Goal: Transaction & Acquisition: Book appointment/travel/reservation

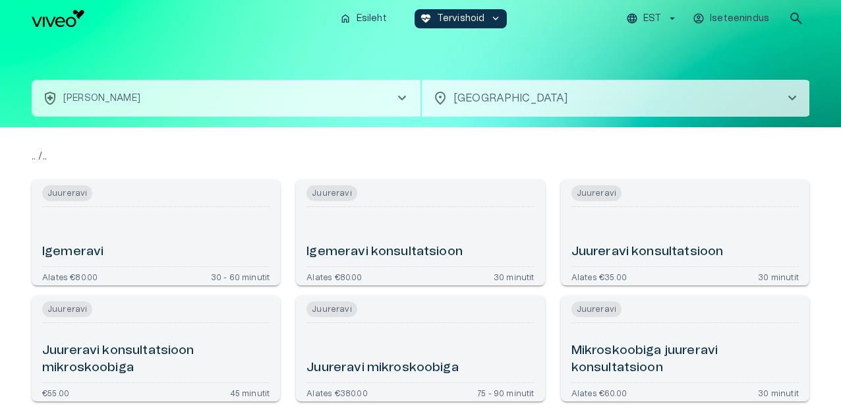
type input "**********"
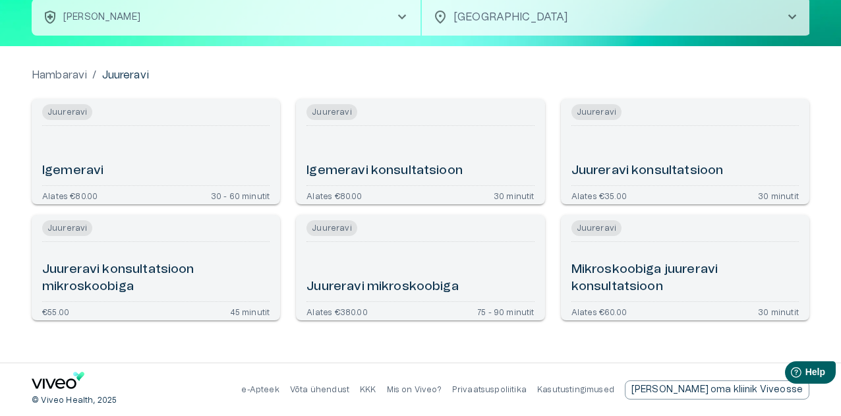
click at [639, 169] on h6 "Juureravi konsultatsioon" at bounding box center [647, 171] width 152 height 18
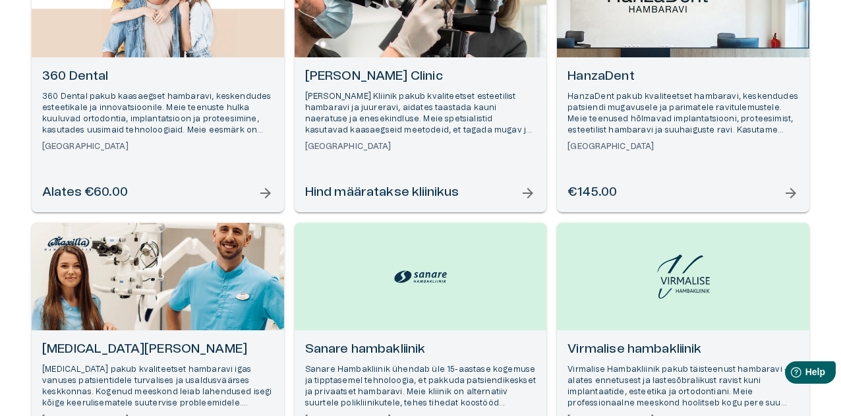
scroll to position [411, 0]
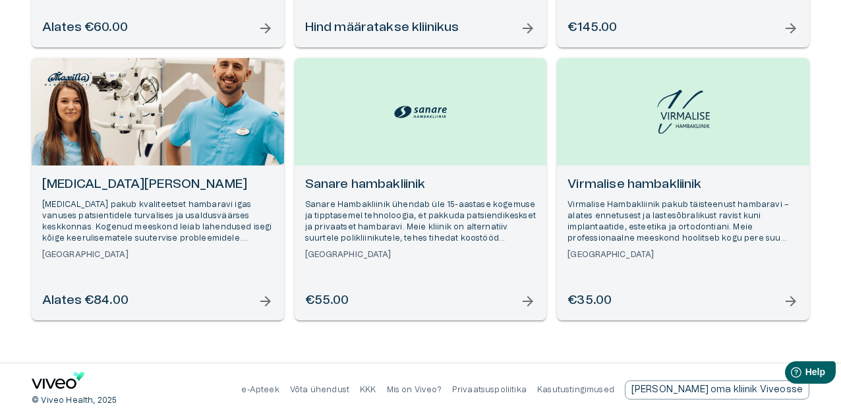
click at [392, 180] on h6 "Sanare hambakliinik" at bounding box center [420, 185] width 231 height 18
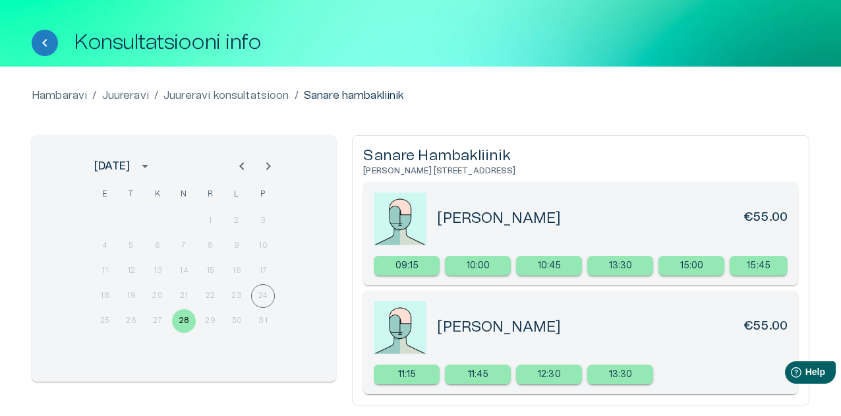
scroll to position [134, 0]
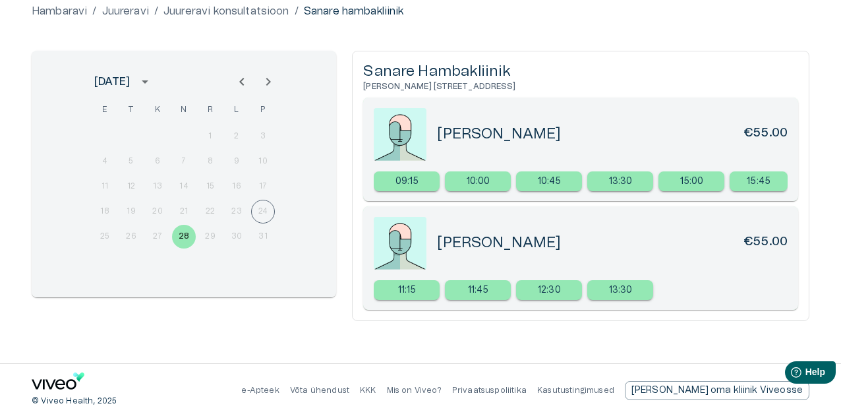
scroll to position [411, 0]
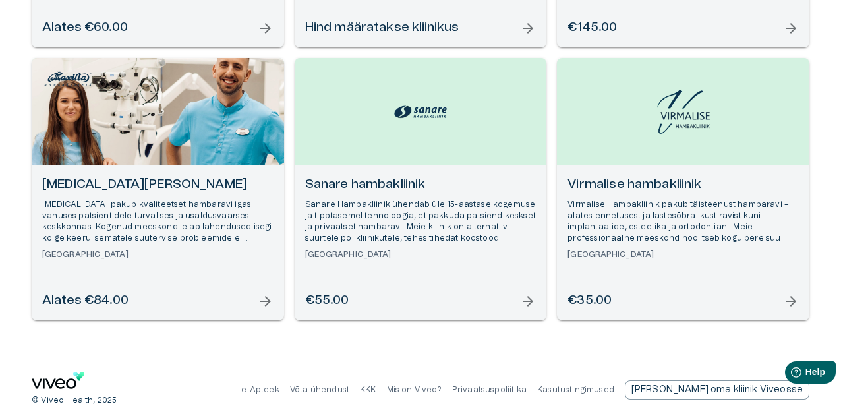
click at [90, 189] on h6 "[MEDICAL_DATA][PERSON_NAME]" at bounding box center [157, 185] width 231 height 18
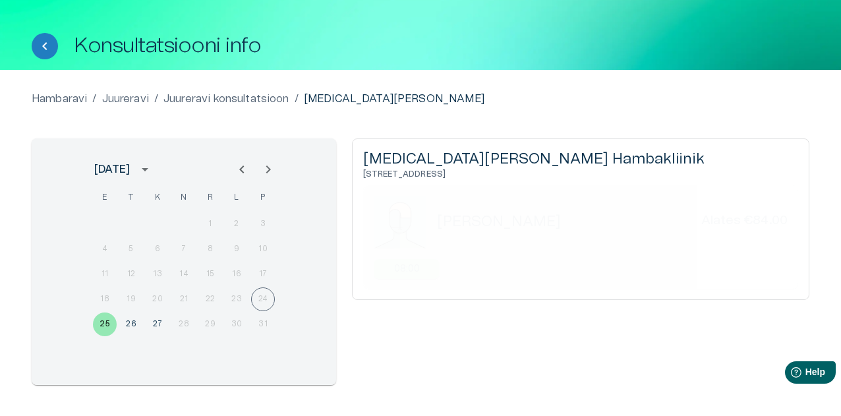
scroll to position [111, 0]
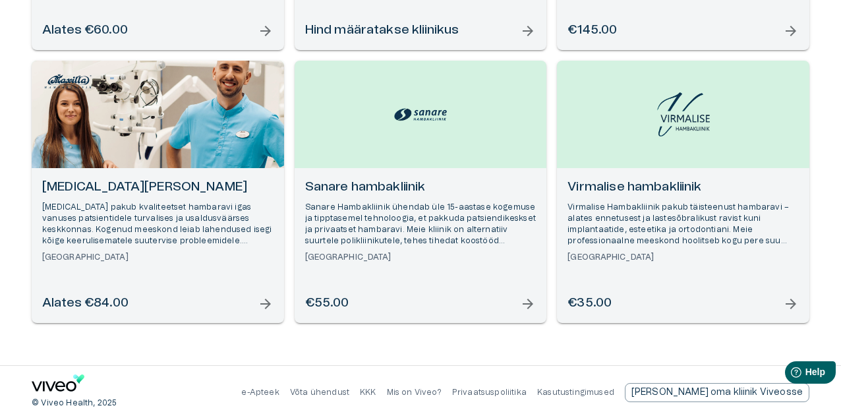
scroll to position [411, 0]
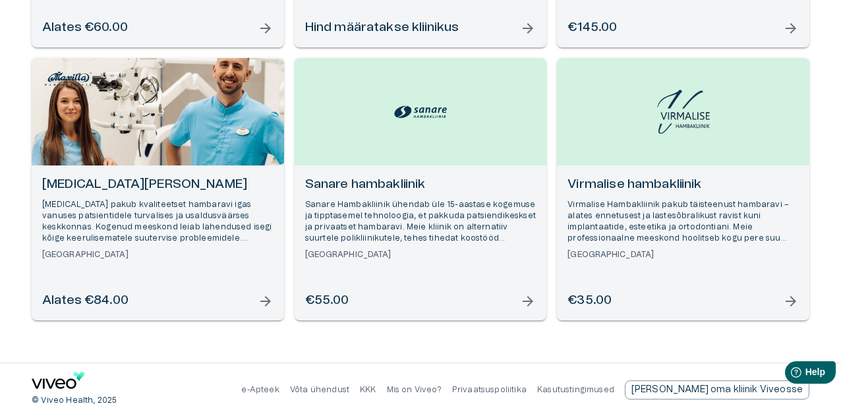
click at [627, 293] on div "€35.00 arrow_forward" at bounding box center [682, 301] width 231 height 18
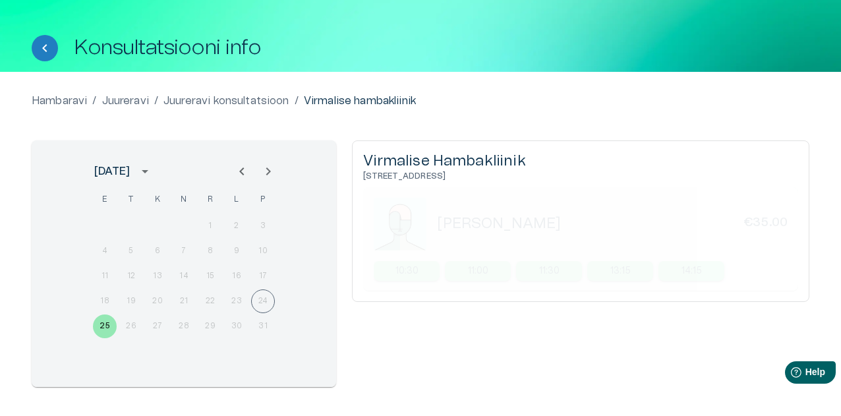
scroll to position [66, 0]
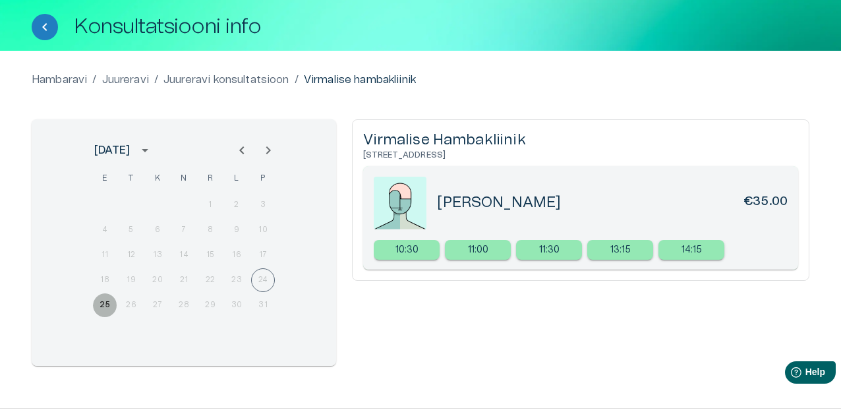
click at [105, 305] on button "25" at bounding box center [105, 305] width 24 height 24
click at [406, 250] on p "10:30" at bounding box center [407, 250] width 24 height 14
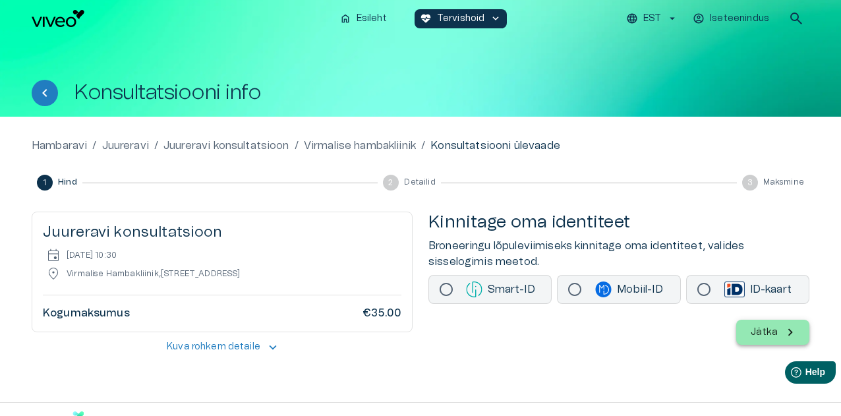
click at [241, 343] on p "Kuva rohkem detaile" at bounding box center [214, 347] width 94 height 14
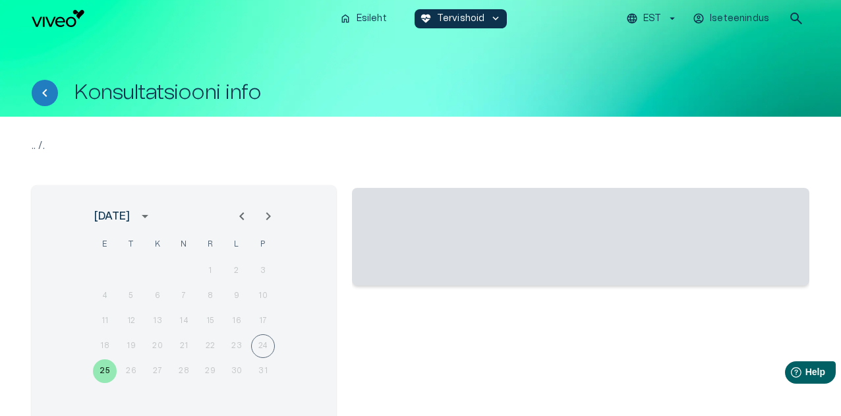
scroll to position [32, 0]
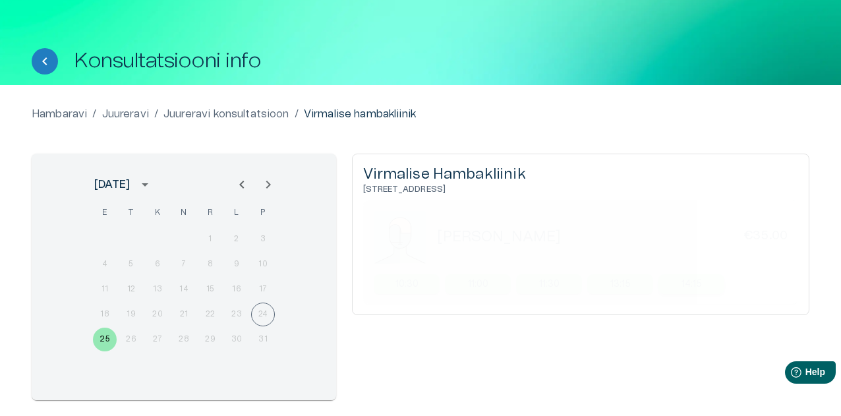
click at [691, 281] on p "14:15" at bounding box center [692, 284] width 21 height 14
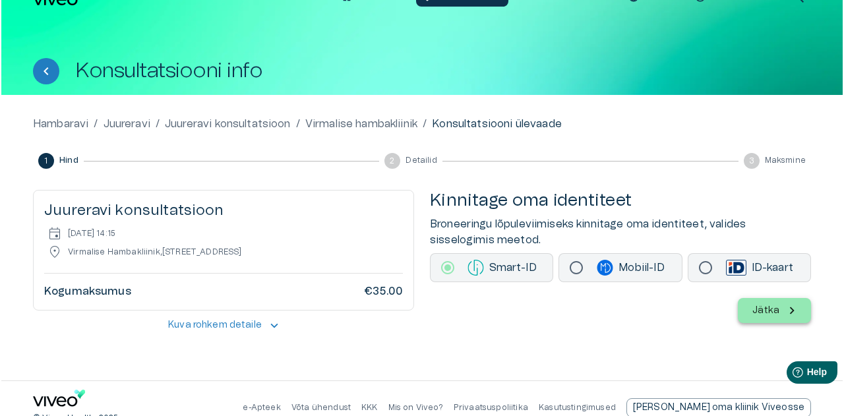
scroll to position [39, 0]
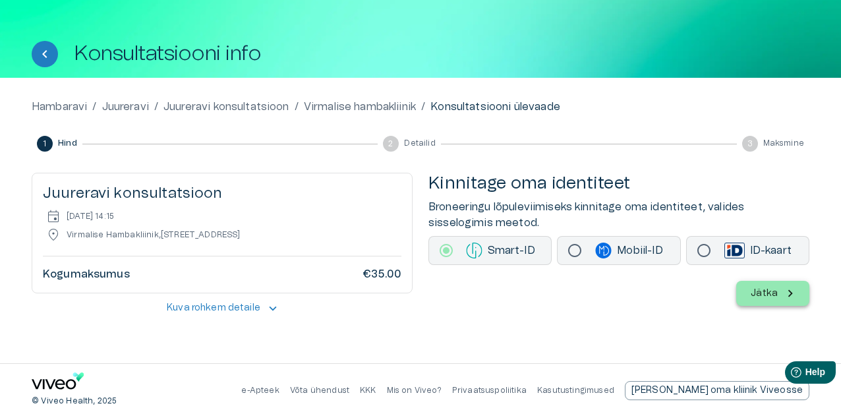
click at [768, 291] on p "Jätka" at bounding box center [764, 294] width 27 height 14
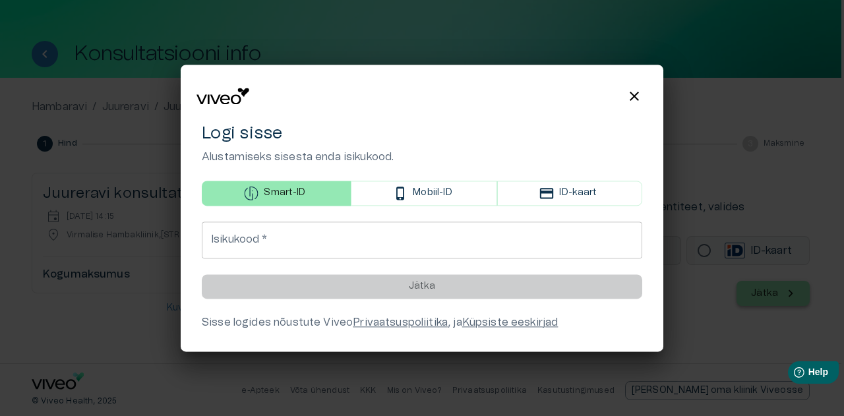
click at [304, 241] on input "Isikukood   *" at bounding box center [422, 239] width 440 height 37
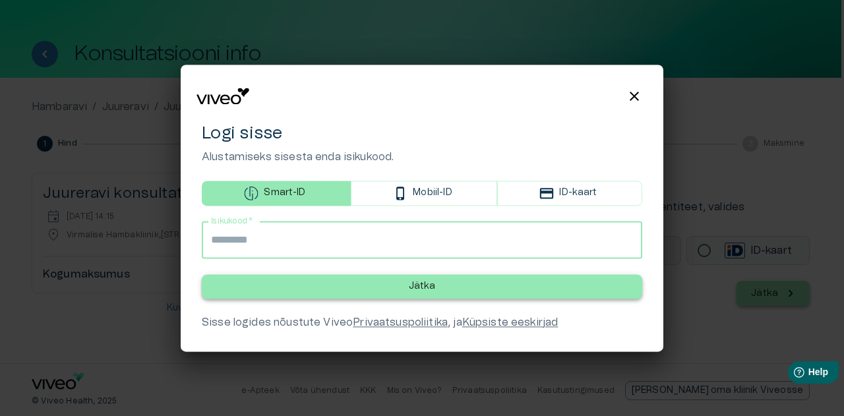
type input "**********"
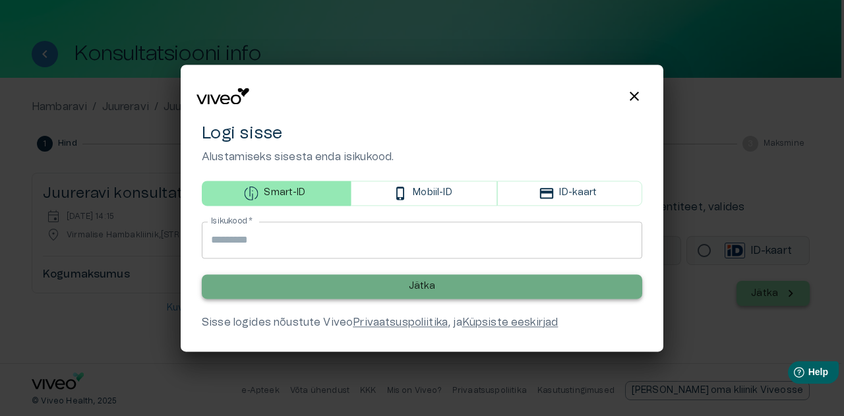
click at [436, 290] on button "Jätka" at bounding box center [422, 286] width 440 height 24
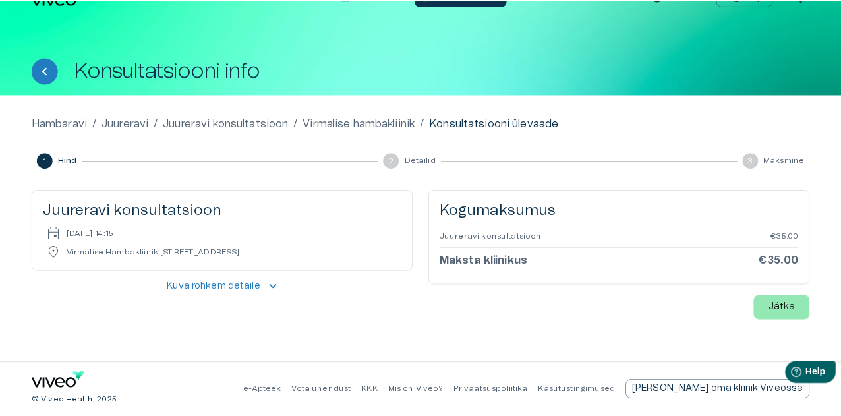
scroll to position [20, 0]
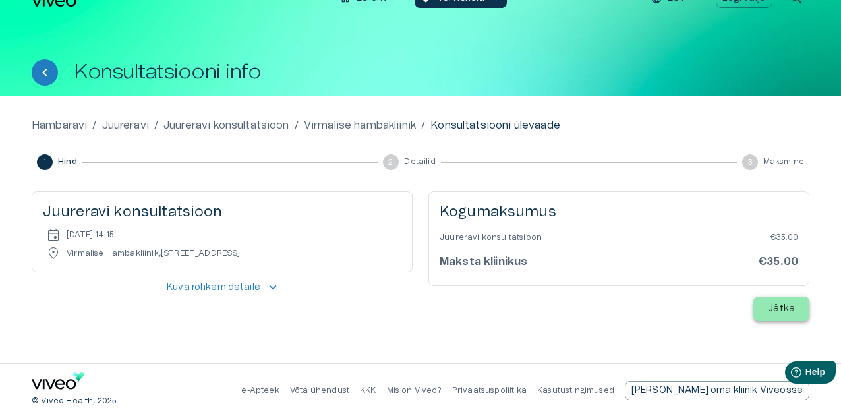
click at [786, 308] on p "Jätka" at bounding box center [781, 309] width 27 height 14
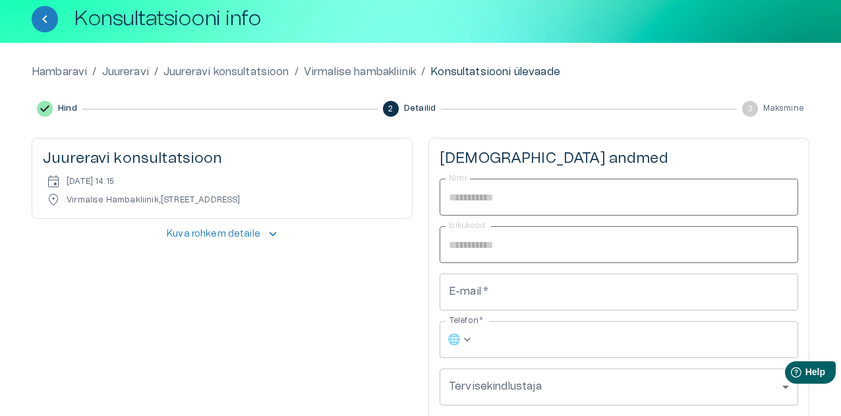
scroll to position [132, 0]
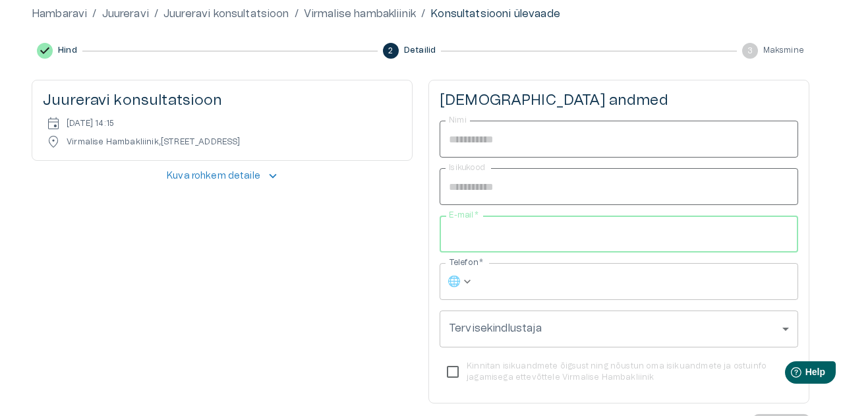
click at [488, 237] on input "E-mail   *" at bounding box center [619, 234] width 359 height 37
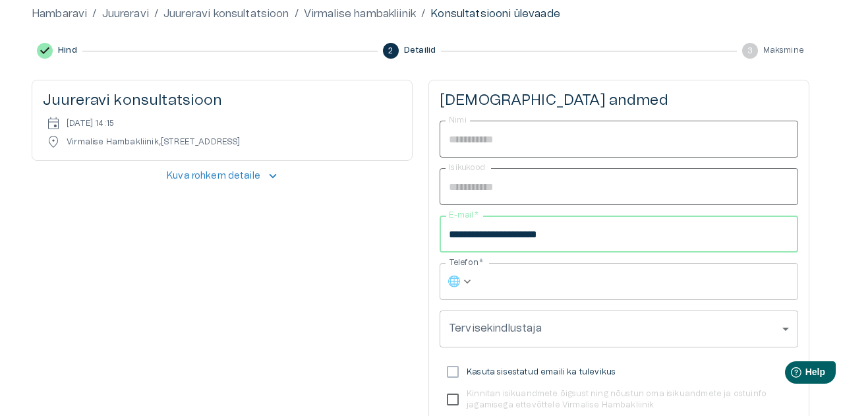
type input "**********"
click at [496, 274] on input "Telefon   *" at bounding box center [638, 281] width 319 height 37
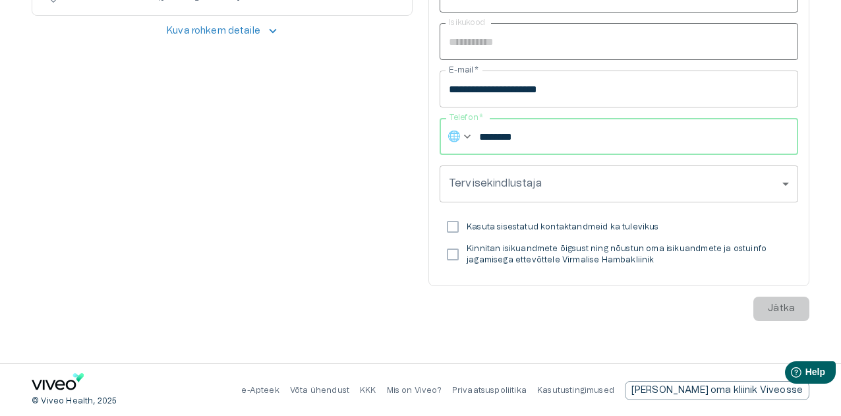
scroll to position [277, 0]
type input "********"
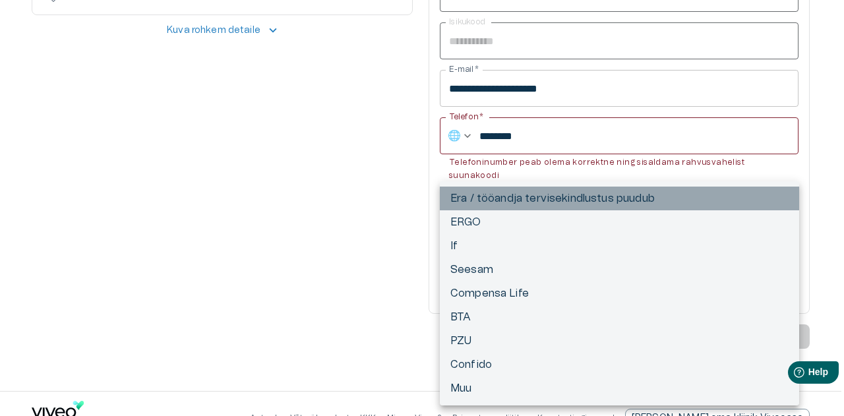
click at [580, 201] on li "Era / tööandja tervisekindlustus puudub" at bounding box center [619, 199] width 359 height 24
type input "**********"
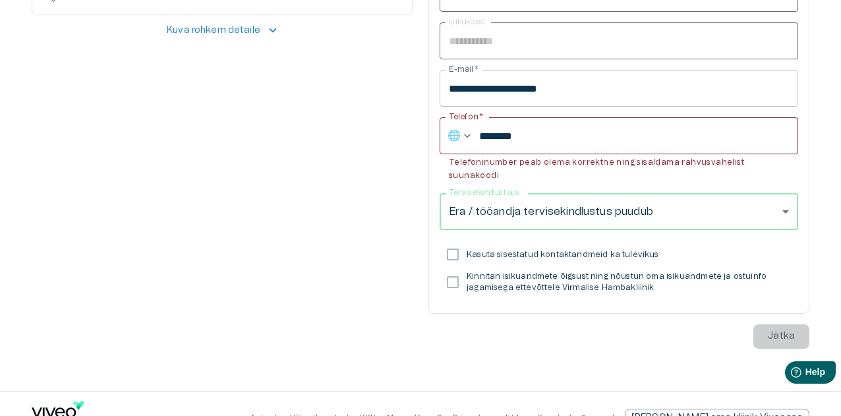
click at [484, 135] on input "********" at bounding box center [638, 135] width 319 height 37
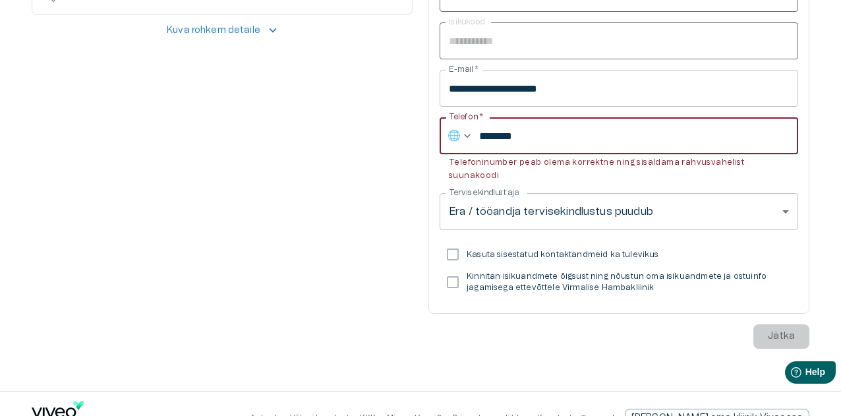
click at [482, 135] on input "********" at bounding box center [638, 135] width 319 height 37
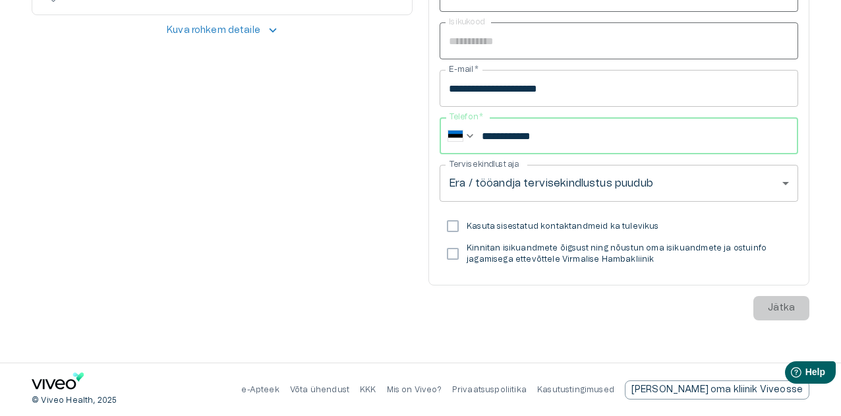
type input "**********"
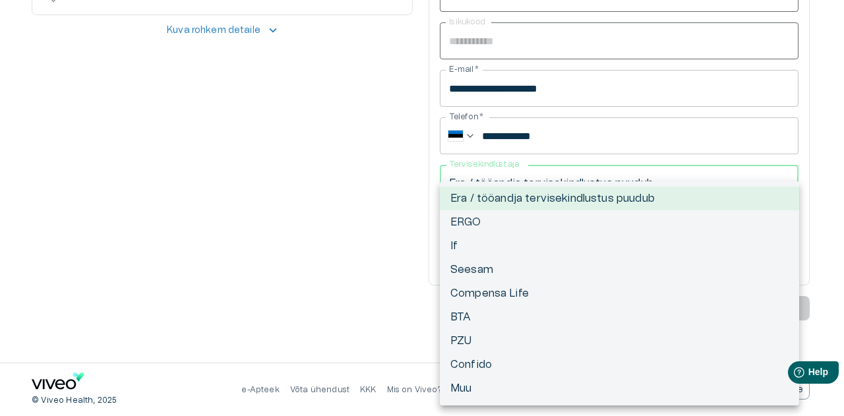
click at [458, 384] on li "Muu" at bounding box center [619, 388] width 359 height 24
type input "*****"
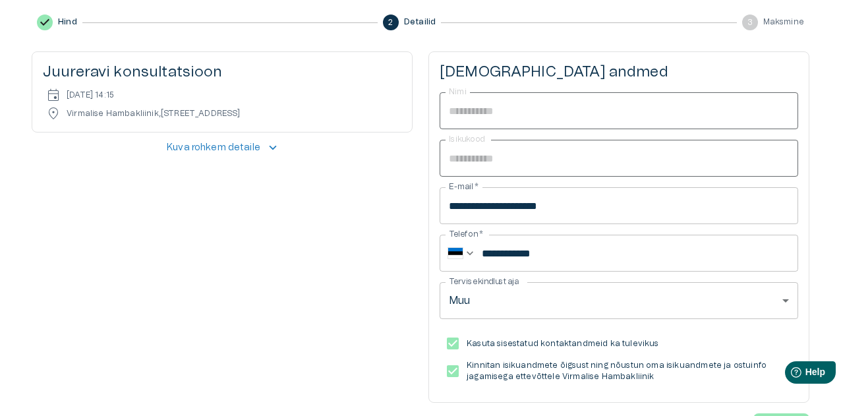
scroll to position [80, 0]
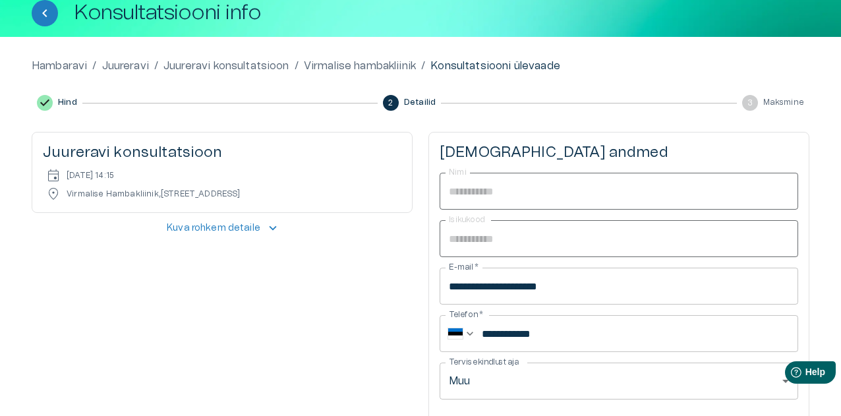
click at [247, 227] on p "Kuva rohkem detaile" at bounding box center [214, 228] width 94 height 14
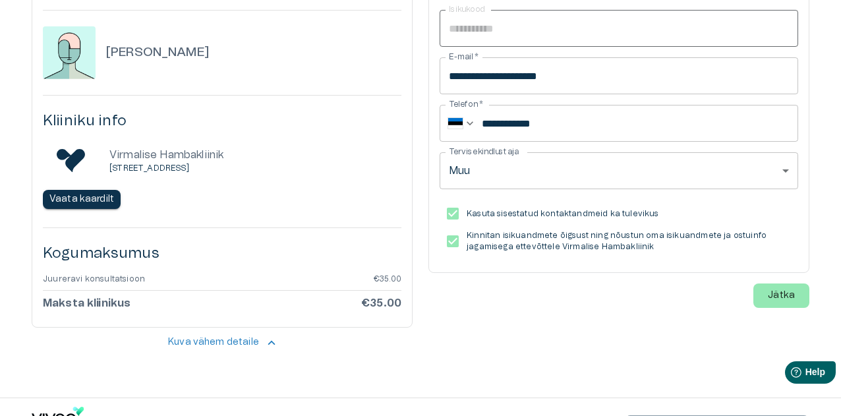
scroll to position [323, 0]
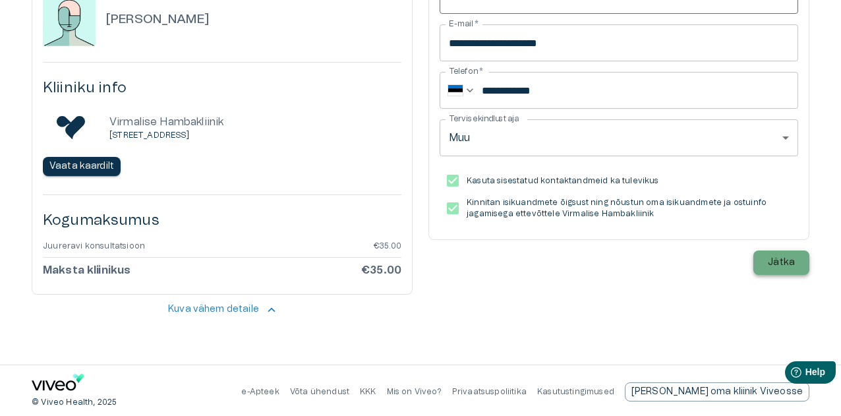
click at [788, 262] on p "Jätka" at bounding box center [781, 263] width 27 height 14
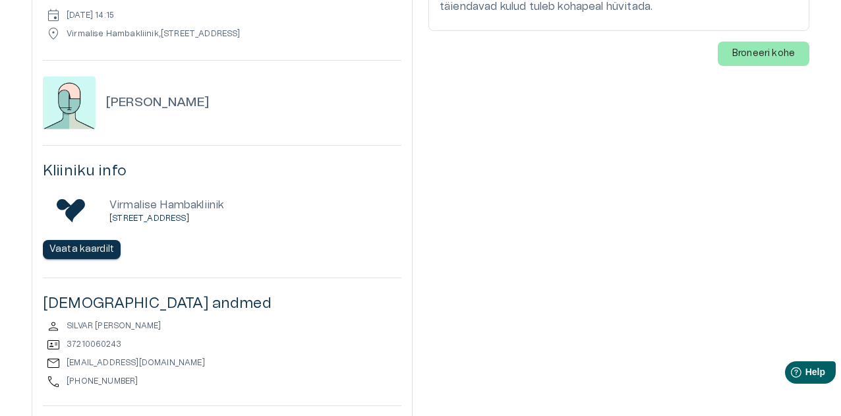
scroll to position [0, 0]
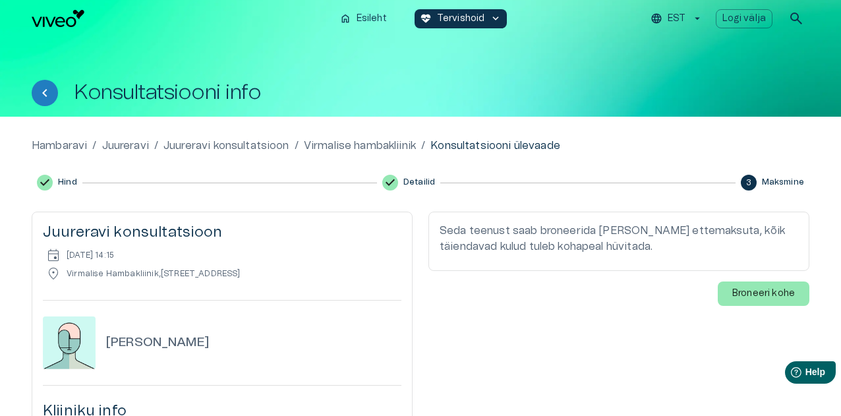
click at [537, 245] on p "Seda teenust saab broneerida [PERSON_NAME] ettemaksuta, kõik täiendavad kulud t…" at bounding box center [619, 239] width 359 height 32
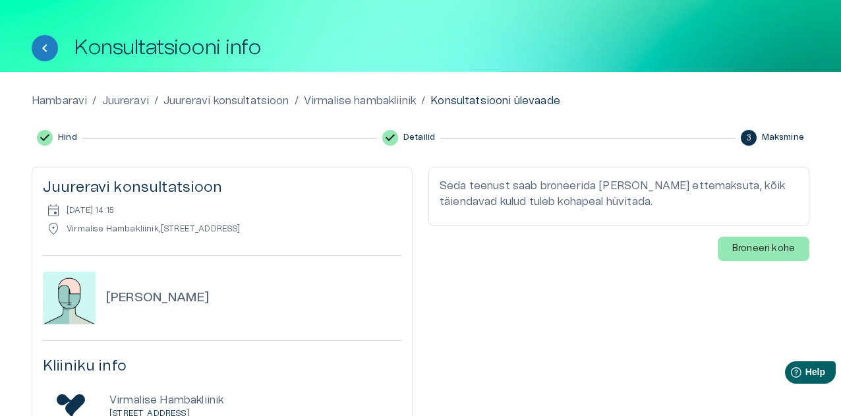
scroll to position [66, 0]
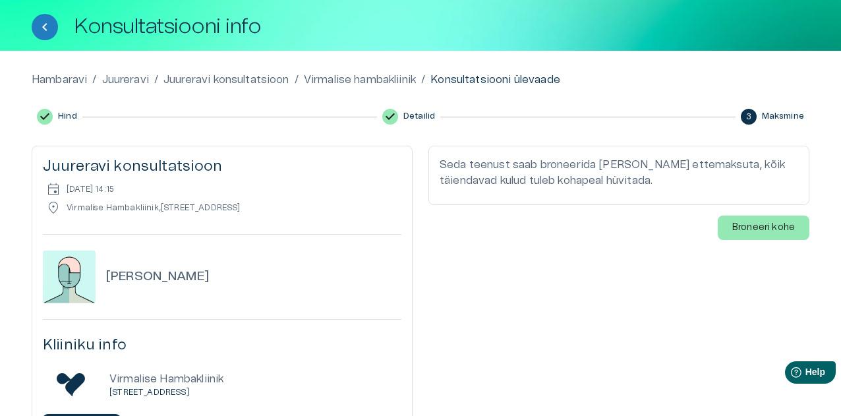
click at [570, 184] on p "Seda teenust saab broneerida [PERSON_NAME] ettemaksuta, kõik täiendavad kulud t…" at bounding box center [619, 173] width 359 height 32
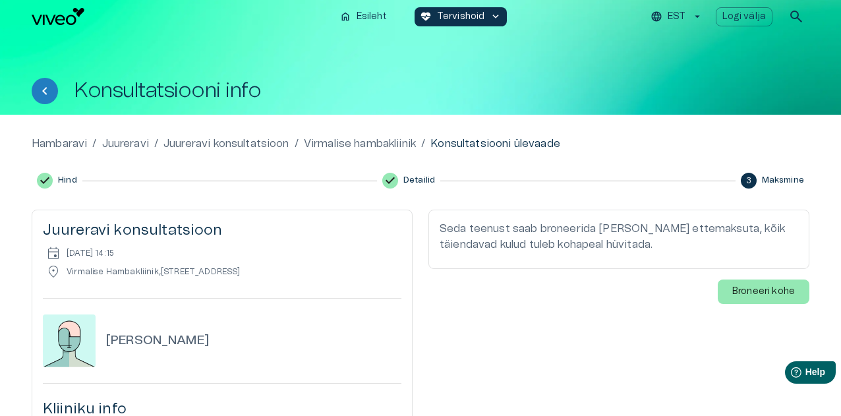
scroll to position [0, 0]
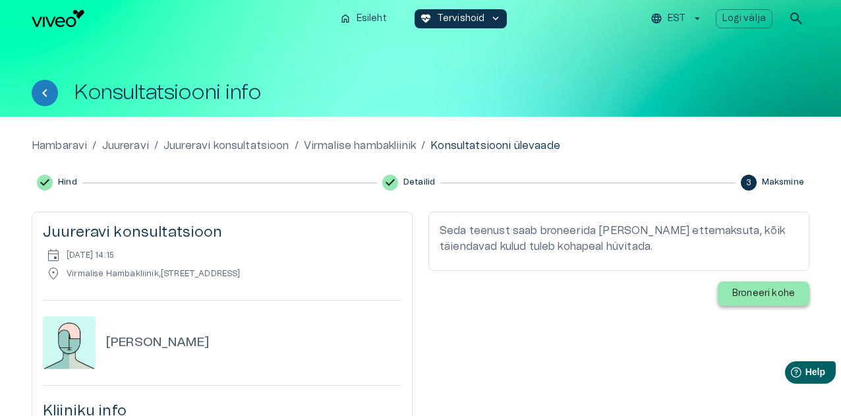
click at [770, 300] on p "Broneeri kohe" at bounding box center [763, 294] width 63 height 14
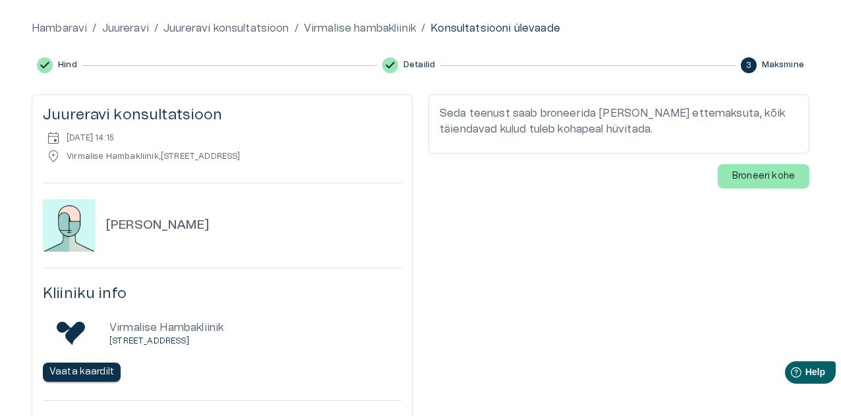
scroll to position [113, 0]
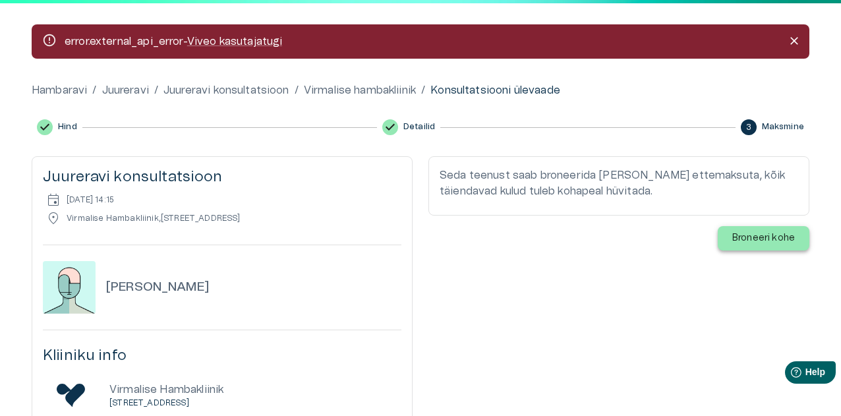
click at [763, 241] on p "Broneeri kohe" at bounding box center [763, 238] width 63 height 14
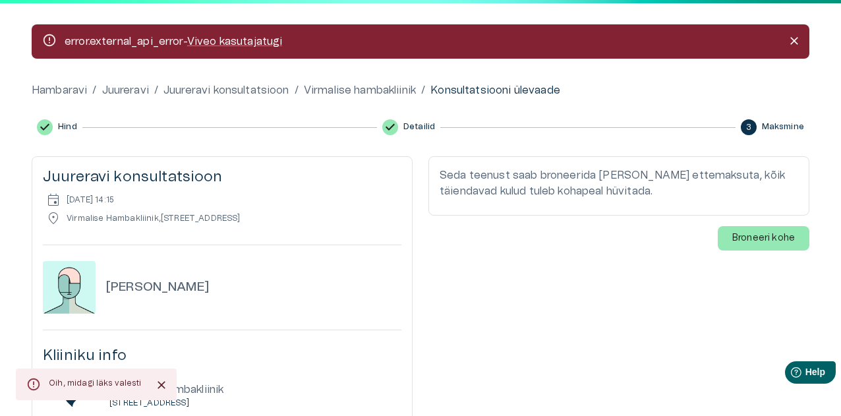
click at [160, 384] on icon "Close" at bounding box center [161, 384] width 13 height 13
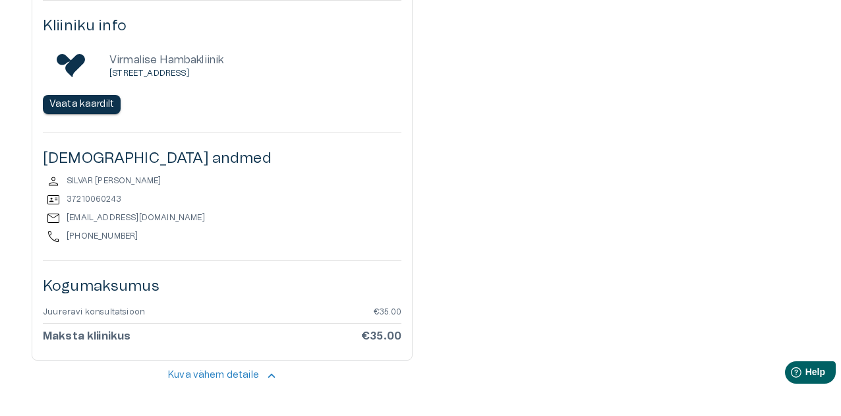
scroll to position [509, 0]
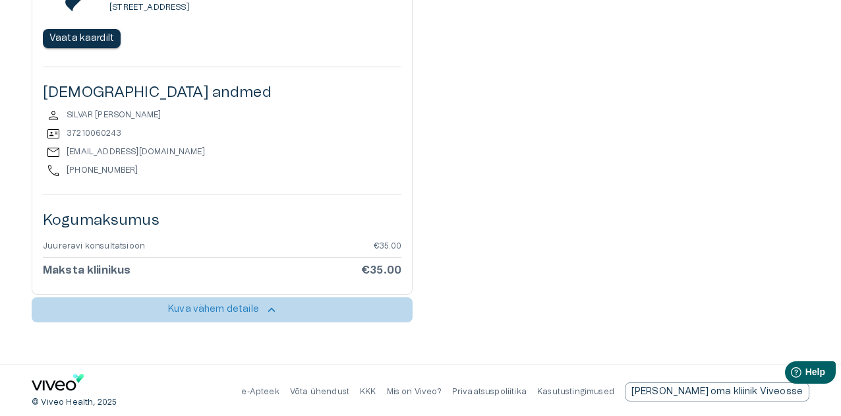
click at [236, 304] on p "Kuva vähem detaile" at bounding box center [213, 310] width 91 height 14
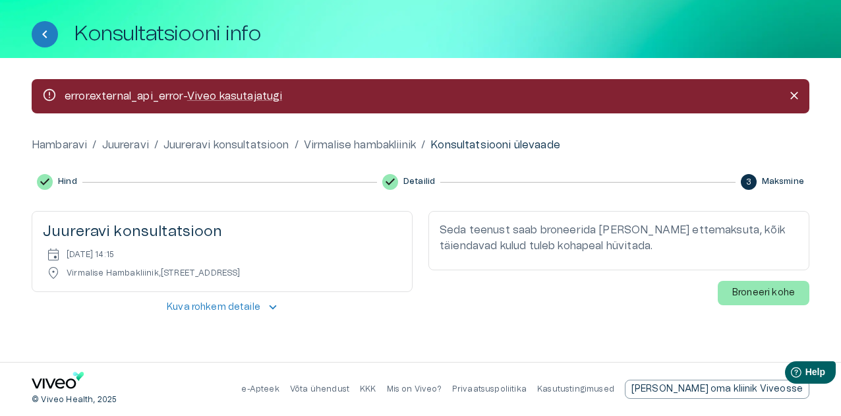
scroll to position [58, 0]
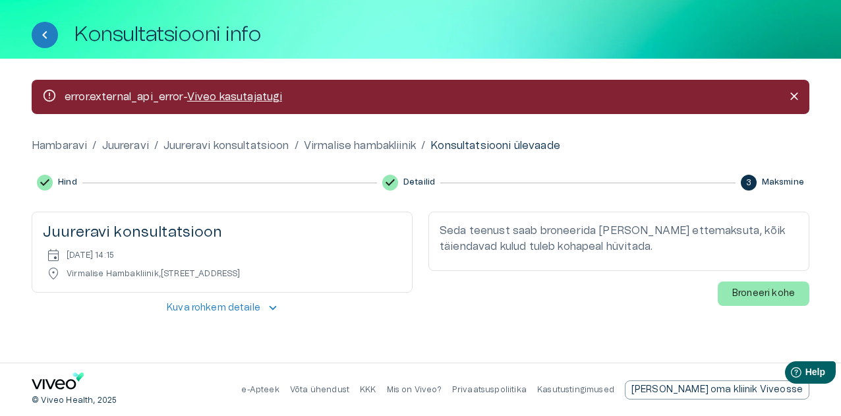
click at [254, 97] on link "Viveo kasutajatugi" at bounding box center [235, 97] width 96 height 11
